Goal: Task Accomplishment & Management: Use online tool/utility

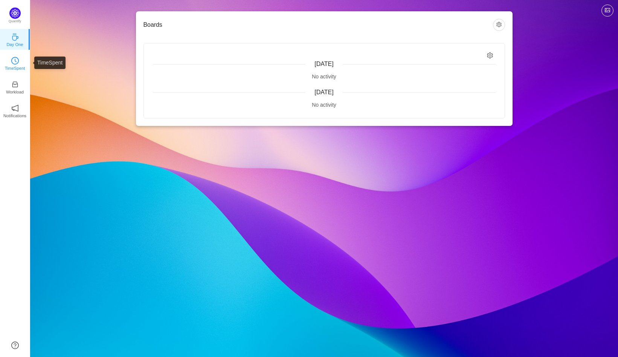
click at [18, 59] on link "TimeSpent" at bounding box center [15, 63] width 8 height 8
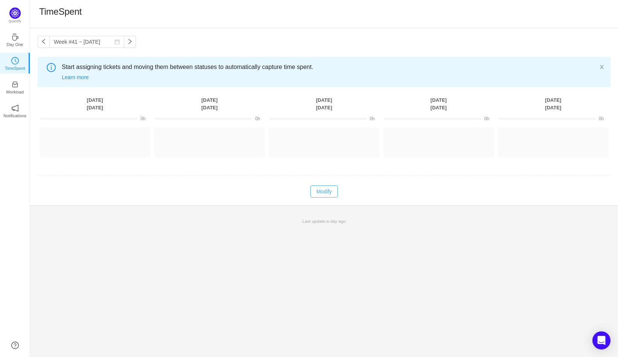
click at [321, 193] on button "Modify" at bounding box center [323, 191] width 27 height 12
click at [320, 194] on button "Cancel" at bounding box center [308, 191] width 29 height 12
click at [603, 65] on icon "icon: close" at bounding box center [601, 66] width 5 height 5
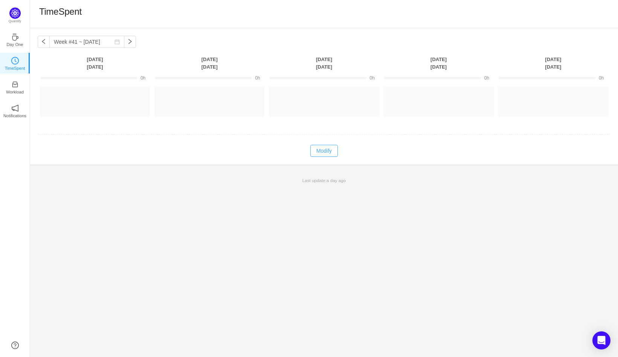
click at [311, 151] on button "Modify" at bounding box center [323, 151] width 27 height 12
click at [99, 101] on button "Log Time" at bounding box center [89, 98] width 42 height 12
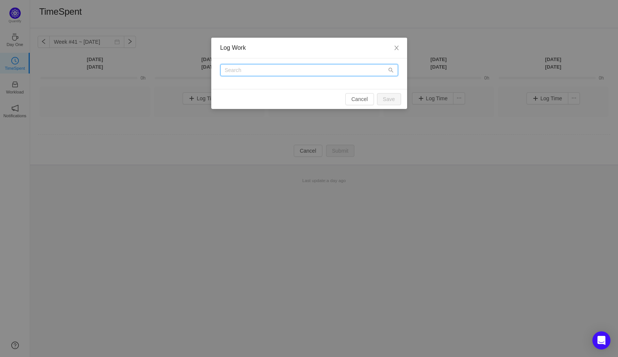
click at [307, 73] on input "text" at bounding box center [309, 70] width 178 height 12
click at [307, 72] on input "text" at bounding box center [309, 70] width 178 height 12
type input ";k;l"
click at [334, 85] on div ";k;l" at bounding box center [309, 73] width 196 height 31
click at [253, 65] on input ";k;l" at bounding box center [309, 70] width 178 height 12
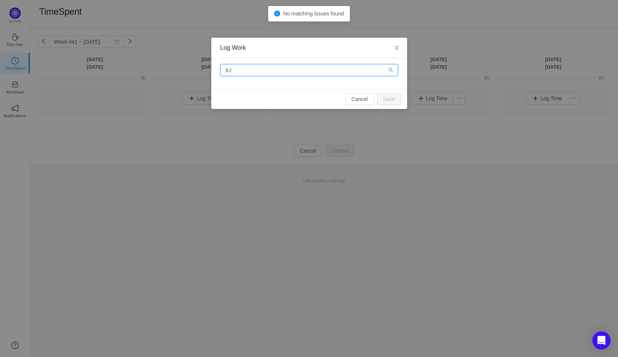
click at [253, 65] on input ";k;l" at bounding box center [309, 70] width 178 height 12
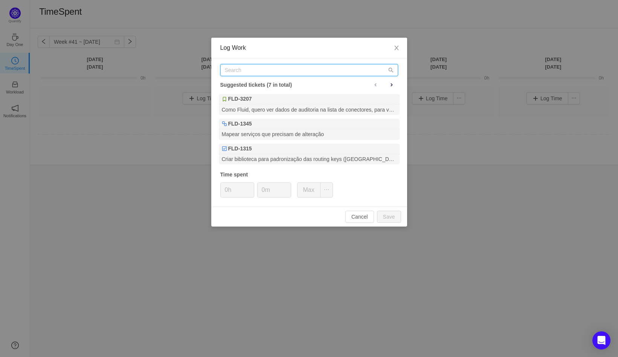
type input "f"
click at [392, 84] on span at bounding box center [392, 85] width 6 height 6
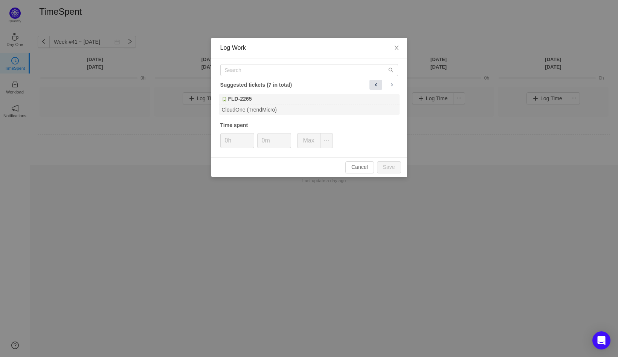
click at [376, 85] on span at bounding box center [376, 85] width 6 height 6
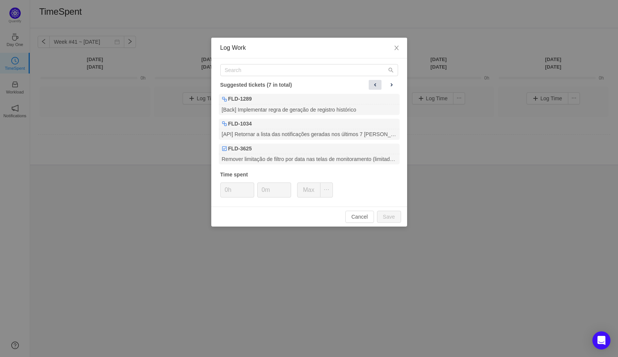
click at [376, 85] on span at bounding box center [375, 85] width 6 height 6
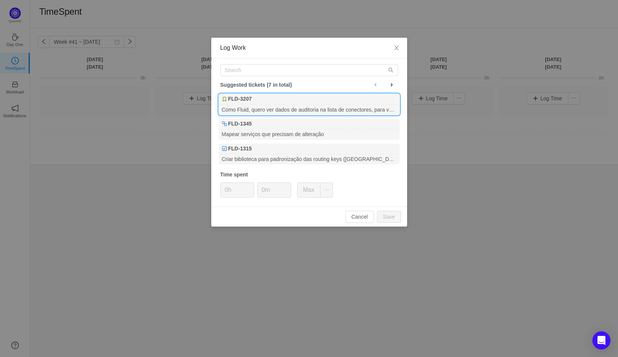
click at [365, 99] on div "FLD-3207" at bounding box center [309, 99] width 181 height 11
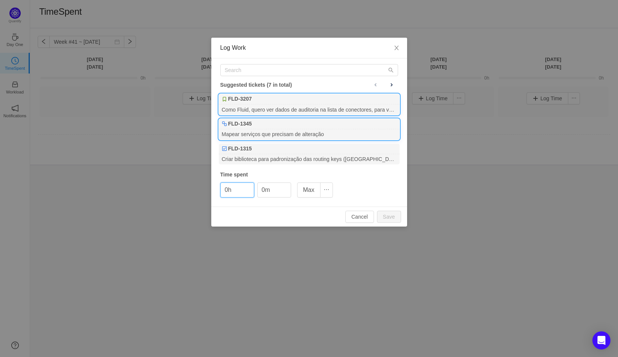
click at [334, 138] on div "Mapear serviços que precisam de alteração" at bounding box center [309, 134] width 181 height 10
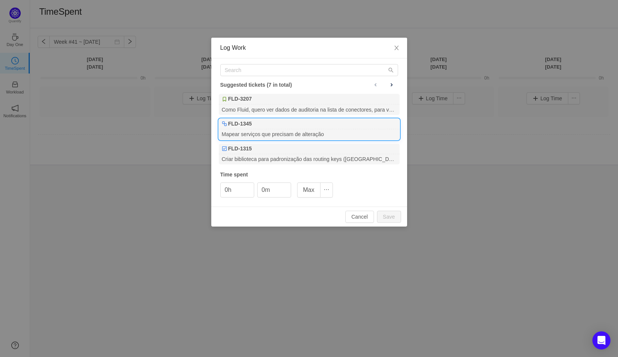
drag, startPoint x: 333, startPoint y: 140, endPoint x: 314, endPoint y: 223, distance: 84.5
drag, startPoint x: 350, startPoint y: 216, endPoint x: 402, endPoint y: 87, distance: 139.6
click at [405, 85] on div "Log Work Suggested tickets (7 in total) FLD-3207 Como Fluid, quero ver dados de…" at bounding box center [309, 132] width 196 height 189
click at [392, 88] on button at bounding box center [391, 85] width 13 height 10
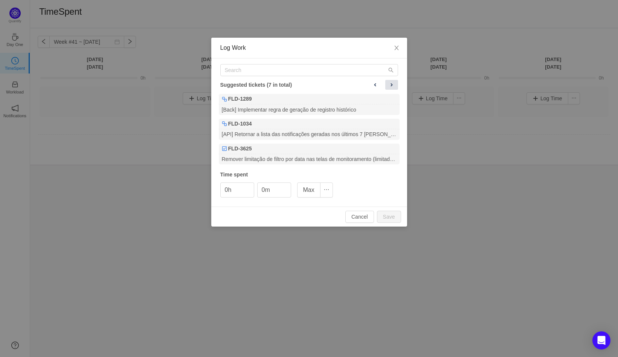
click at [392, 88] on button at bounding box center [391, 85] width 13 height 10
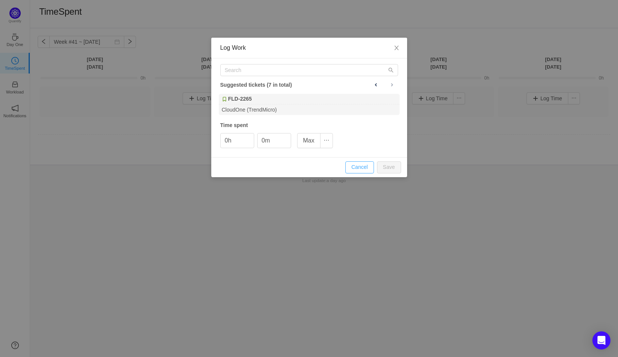
click at [357, 172] on button "Cancel" at bounding box center [359, 167] width 29 height 12
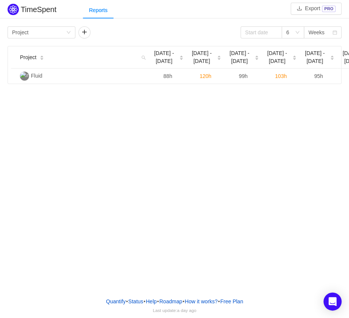
click at [116, 189] on div "TimeSpent Export PRO Reports Group by Project 6 Weeks Project [DATE] - [DATE] S…" at bounding box center [174, 145] width 349 height 291
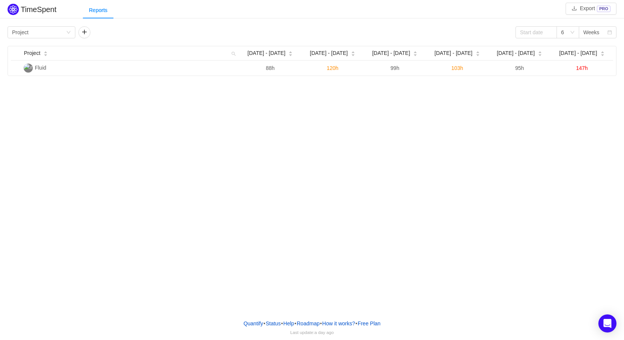
click at [105, 156] on div "TimeSpent Export PRO Reports Group by Project 6 Weeks Project [DATE] - [DATE] S…" at bounding box center [312, 157] width 624 height 314
